Goal: Book appointment/travel/reservation

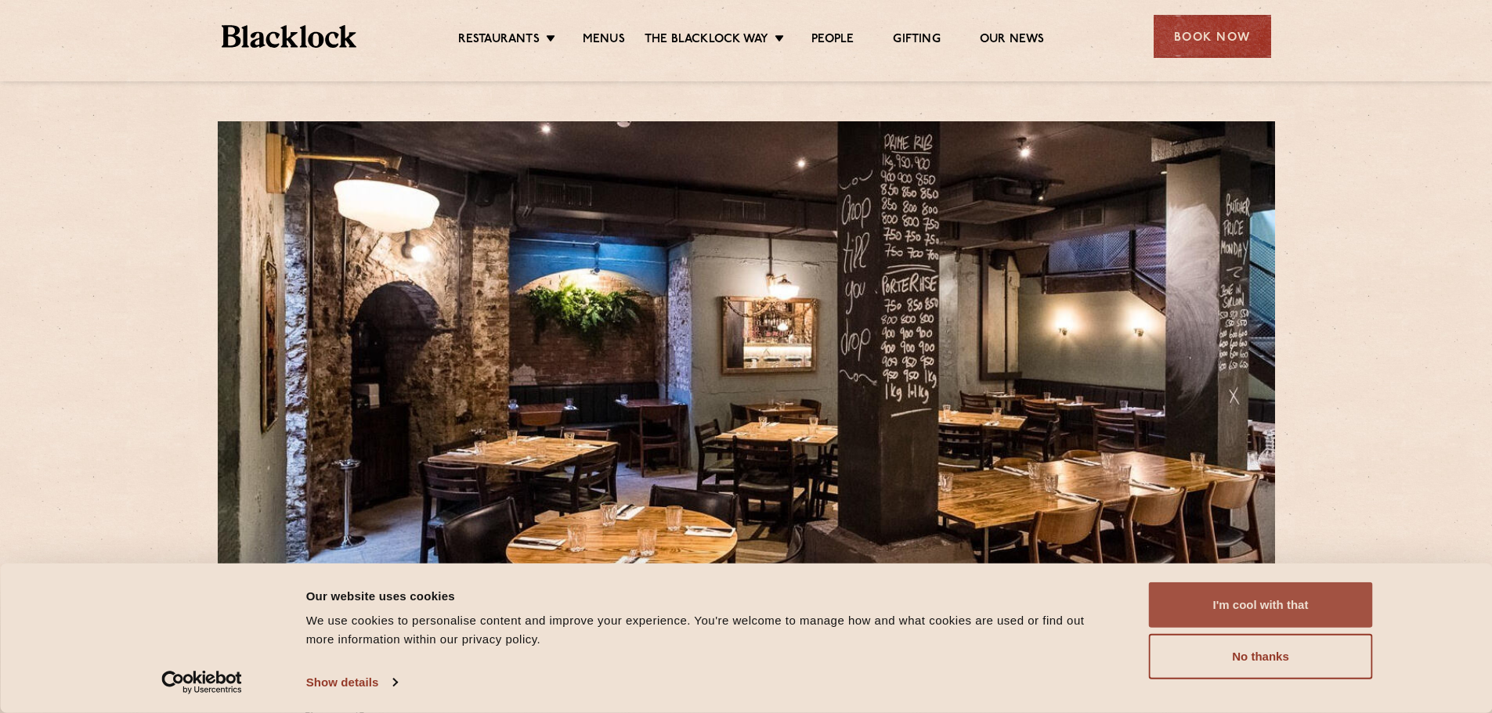
click at [1239, 606] on button "I'm cool with that" at bounding box center [1261, 605] width 224 height 45
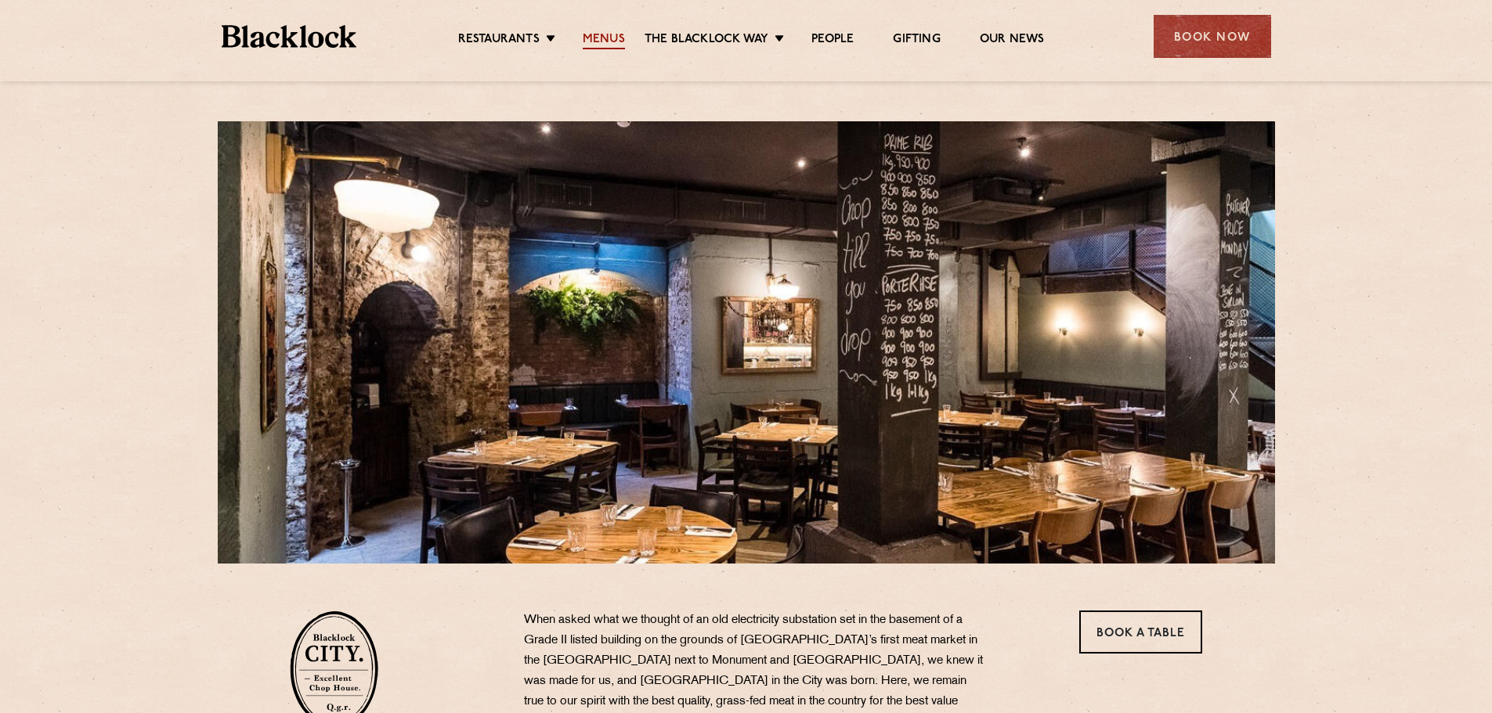
click at [611, 37] on link "Menus" at bounding box center [604, 40] width 42 height 17
click at [1225, 36] on div "Book Now" at bounding box center [1212, 36] width 117 height 43
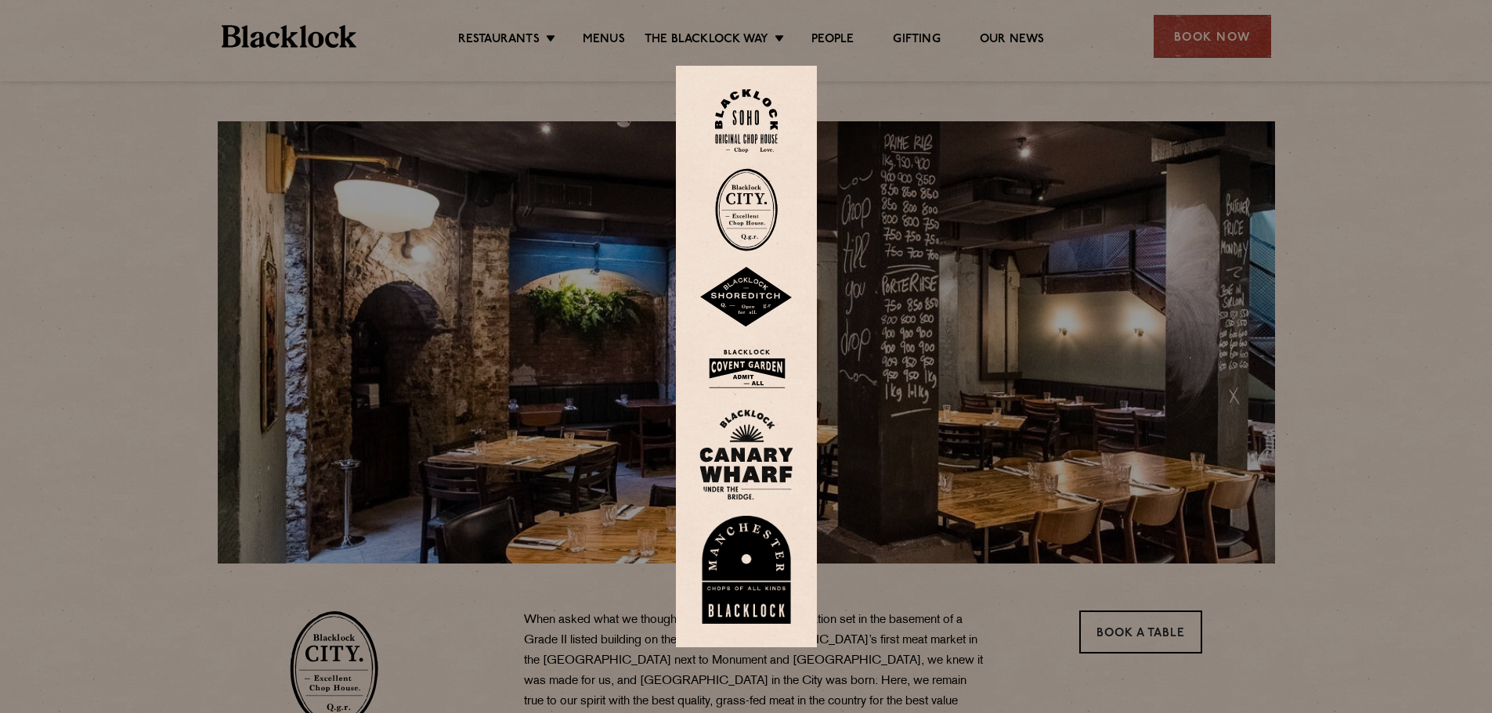
click at [759, 197] on img at bounding box center [746, 209] width 63 height 83
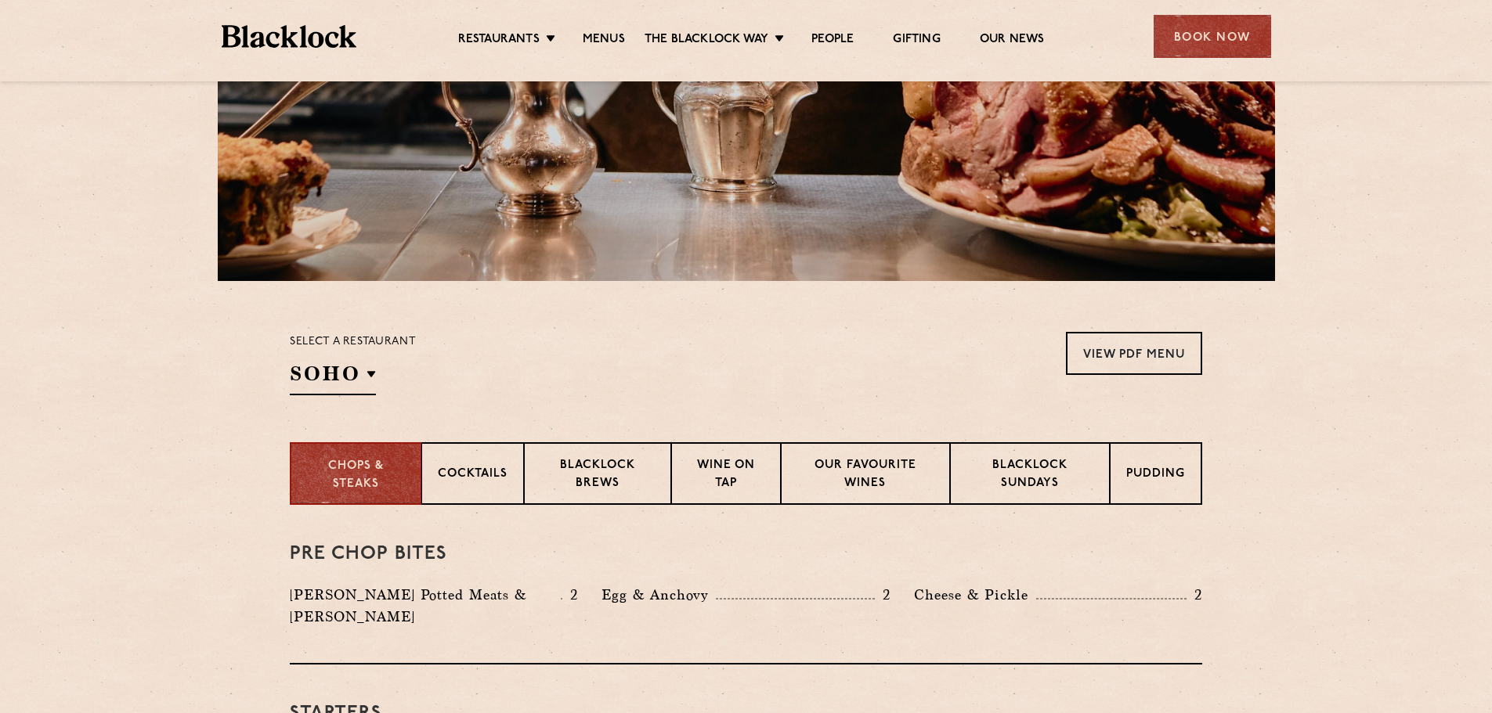
scroll to position [313, 0]
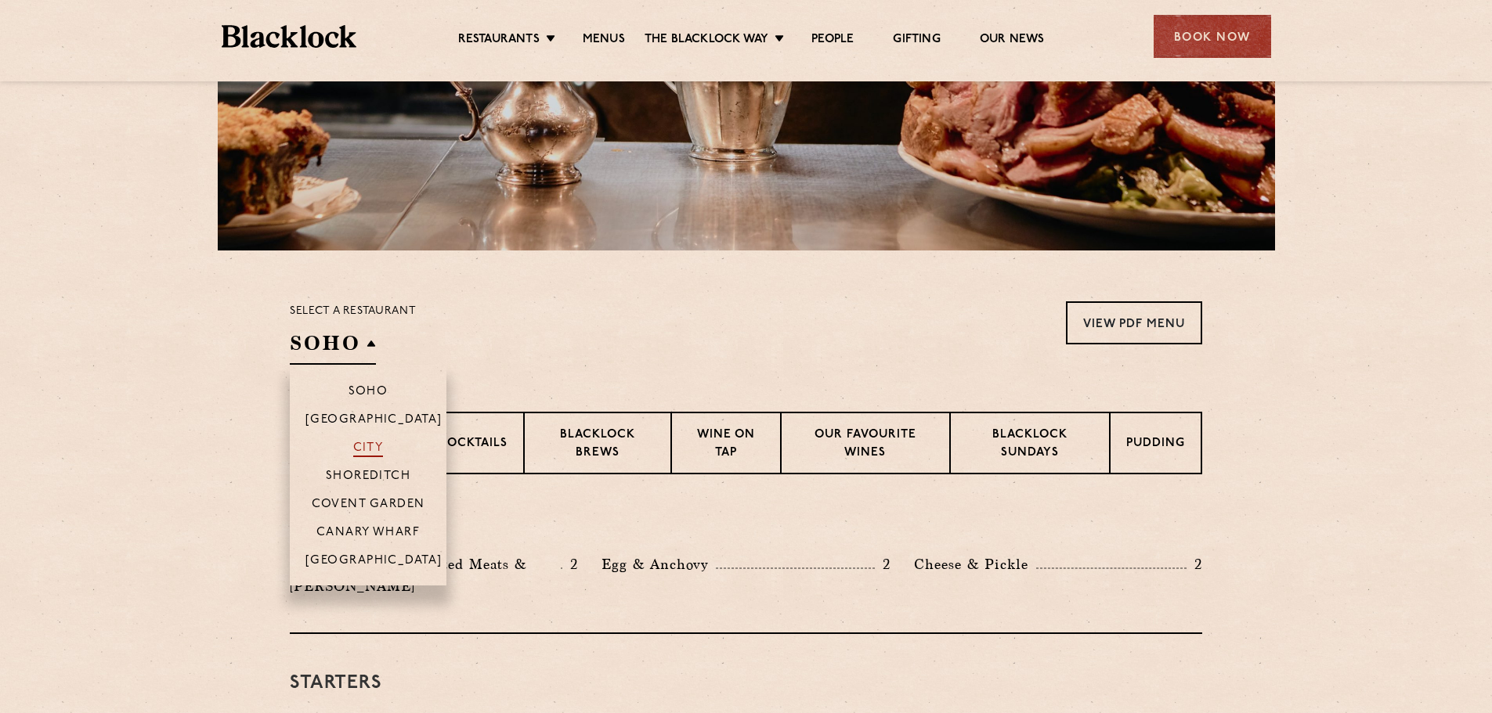
click at [362, 445] on p "City" at bounding box center [368, 450] width 31 height 16
click at [366, 450] on p "City" at bounding box center [368, 450] width 31 height 16
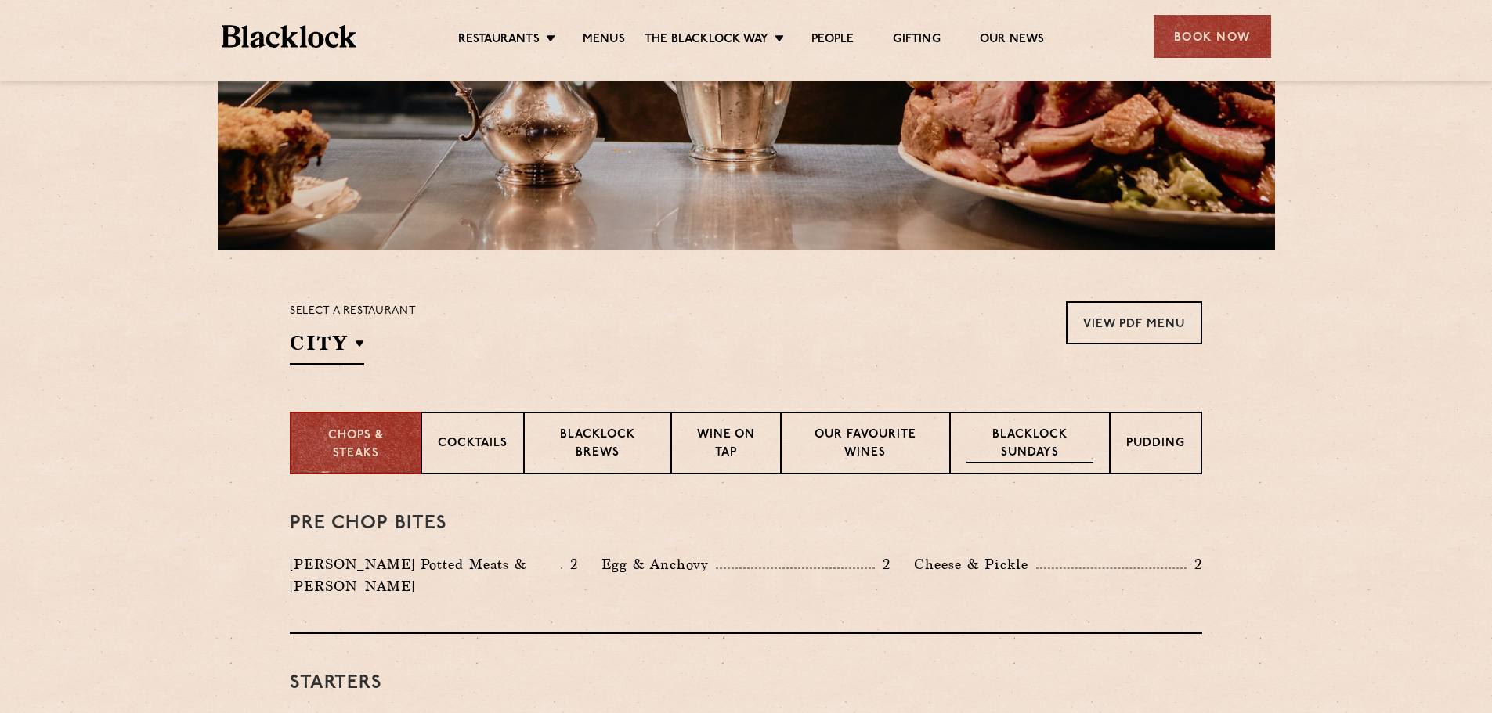
click at [1044, 440] on p "Blacklock Sundays" at bounding box center [1029, 445] width 127 height 37
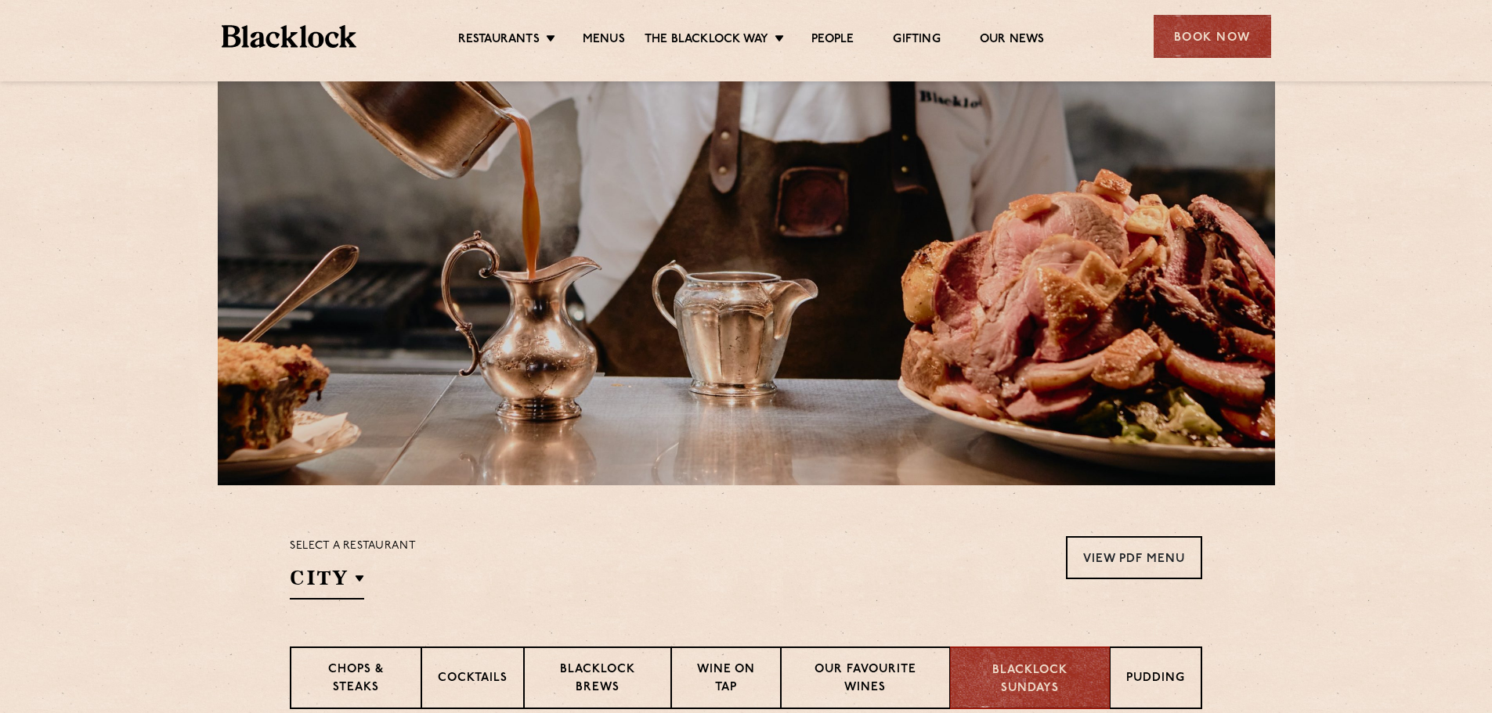
scroll to position [0, 0]
